Goal: Transaction & Acquisition: Purchase product/service

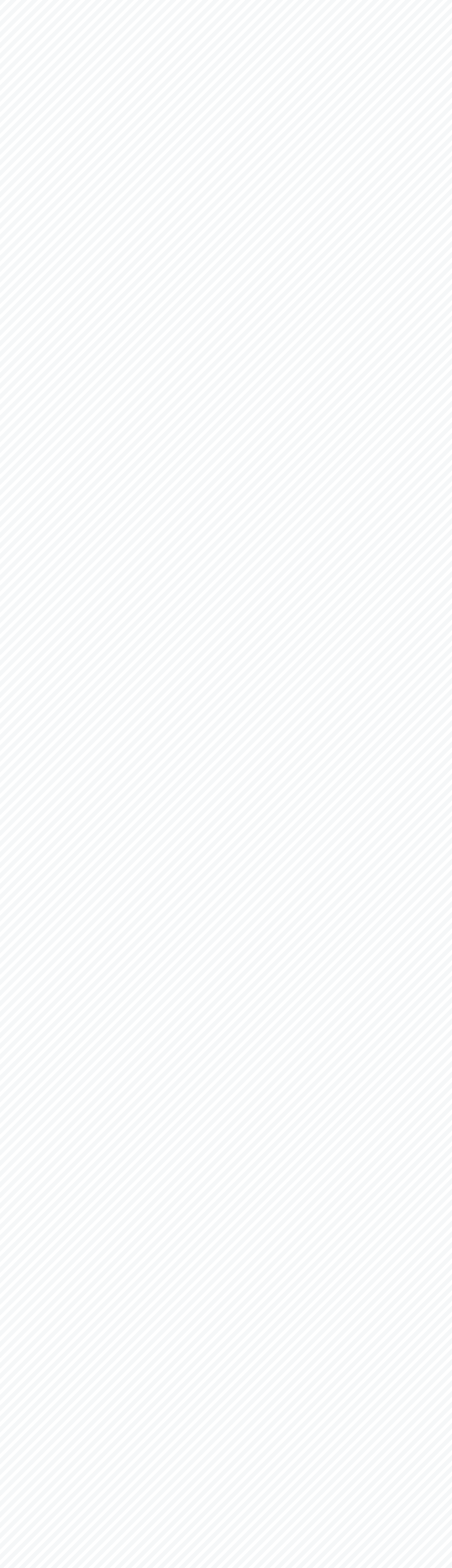
click at [160, 14] on body at bounding box center [226, 784] width 452 height 1568
click at [438, 492] on body at bounding box center [226, 784] width 452 height 1568
click at [231, 1568] on html at bounding box center [226, 784] width 452 height 1568
click at [9, 379] on body at bounding box center [226, 784] width 452 height 1568
